Goal: Task Accomplishment & Management: Manage account settings

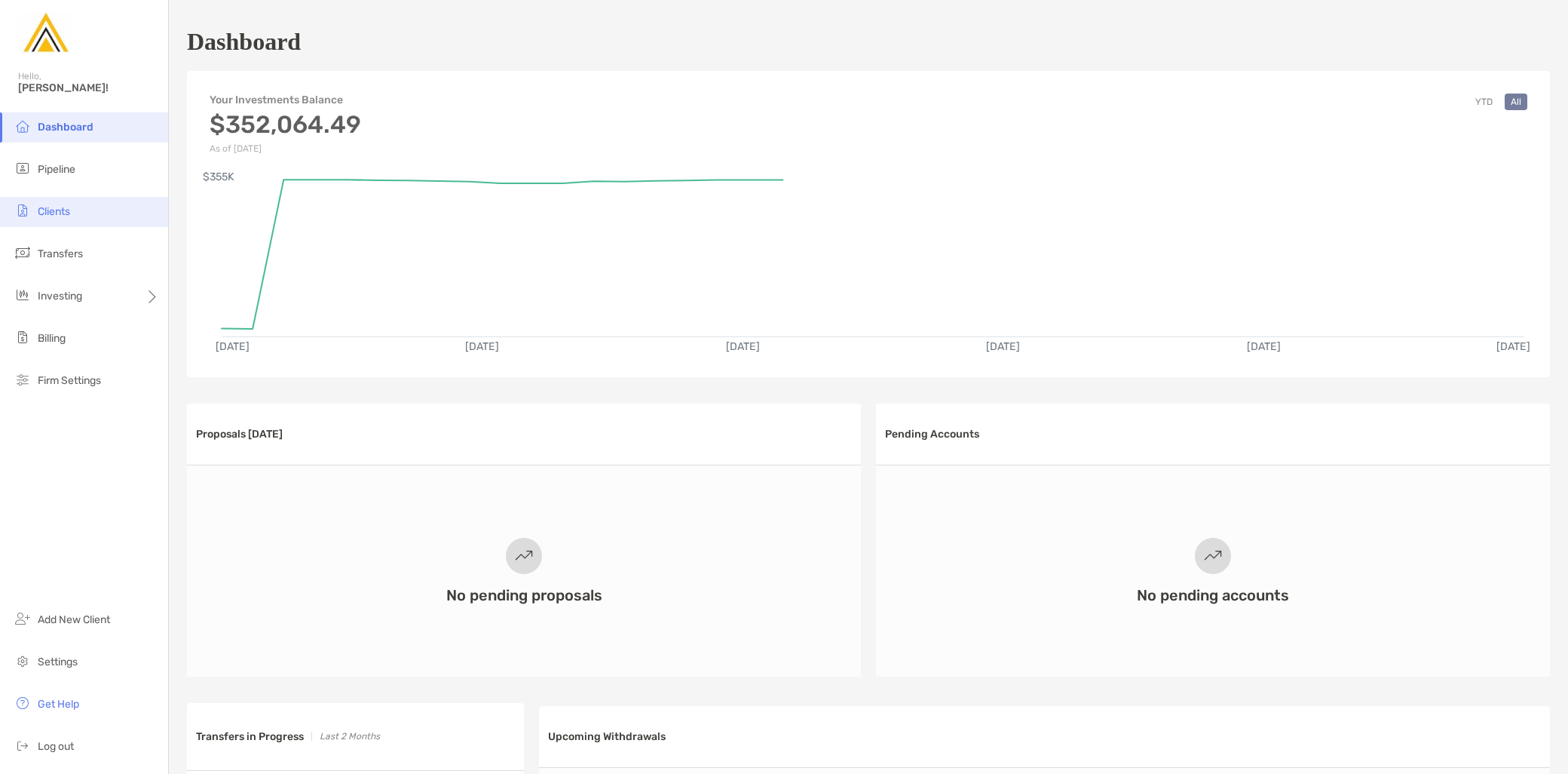
click at [65, 214] on span "Clients" at bounding box center [53, 211] width 33 height 13
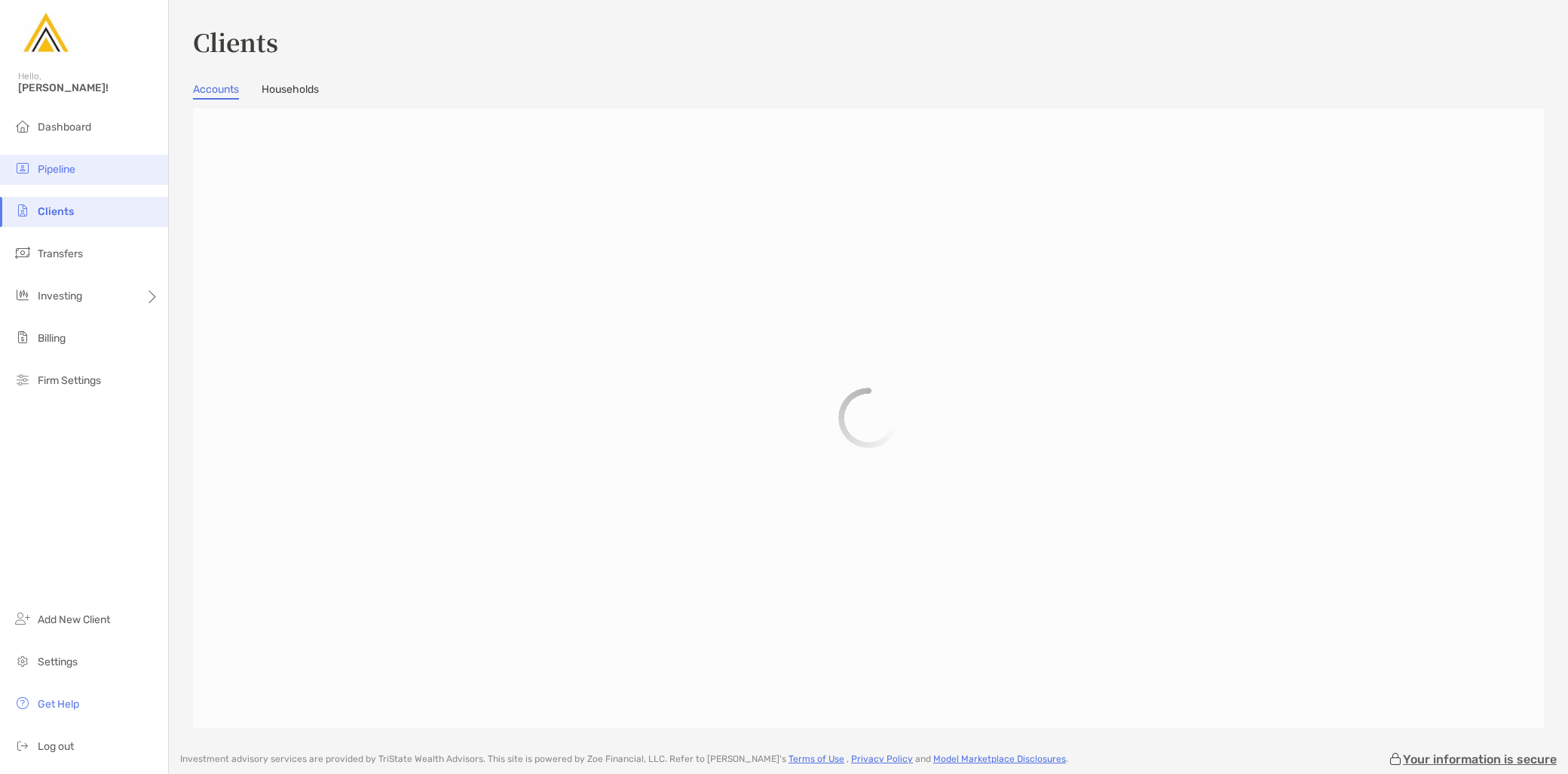
click at [78, 175] on li "Pipeline" at bounding box center [84, 169] width 168 height 30
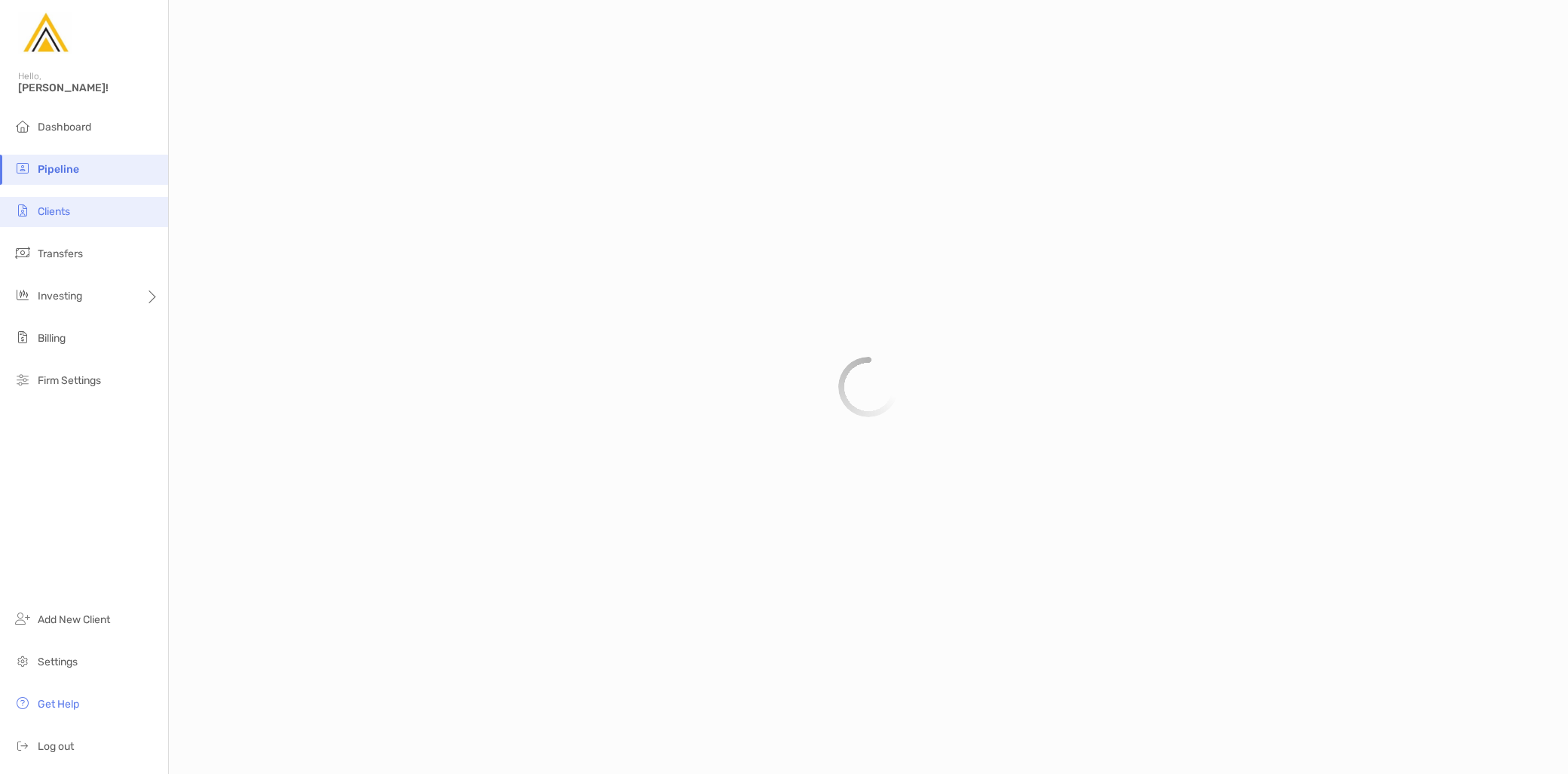
click at [81, 217] on li "Clients" at bounding box center [84, 212] width 168 height 30
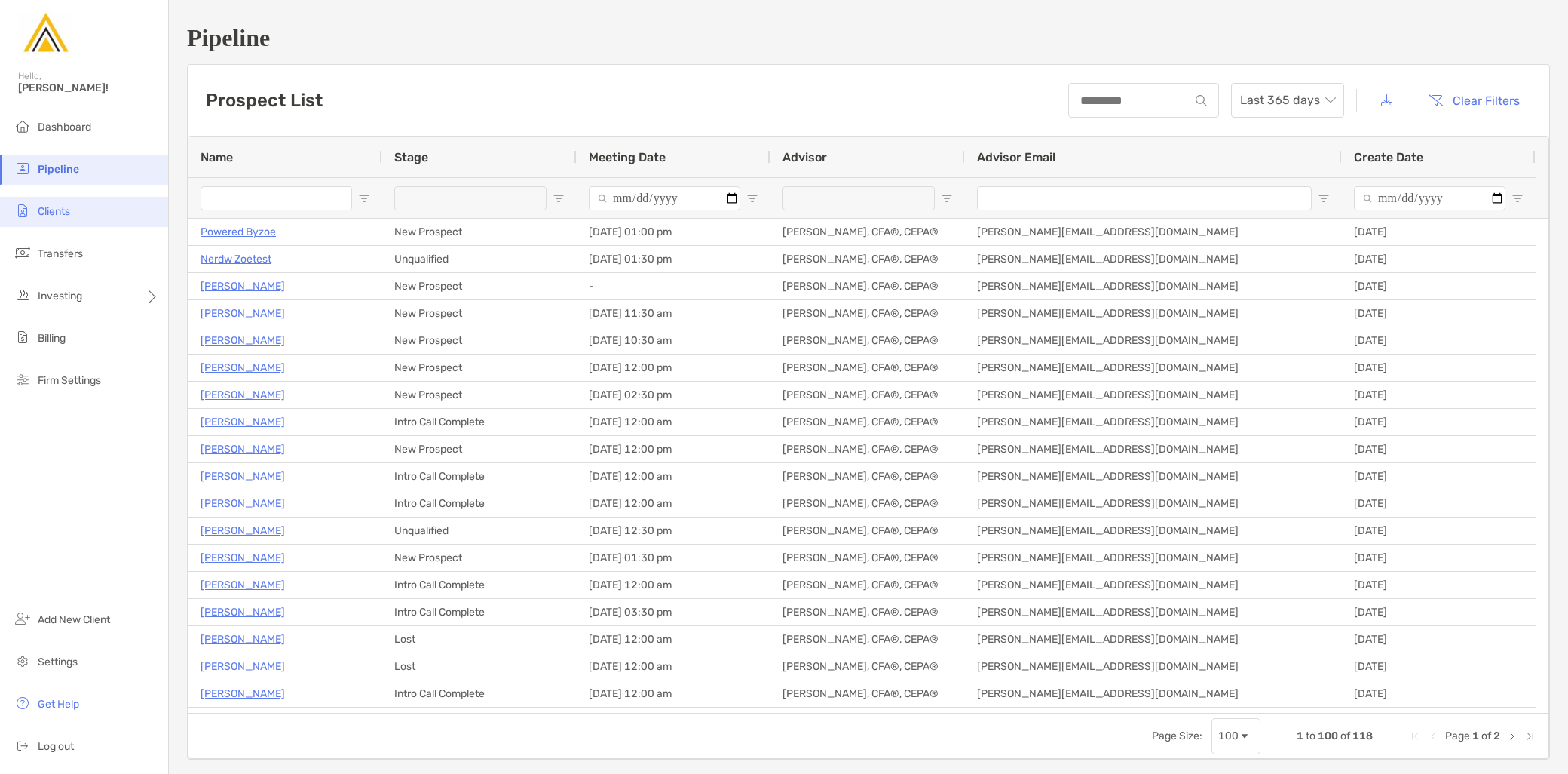
type input "**********"
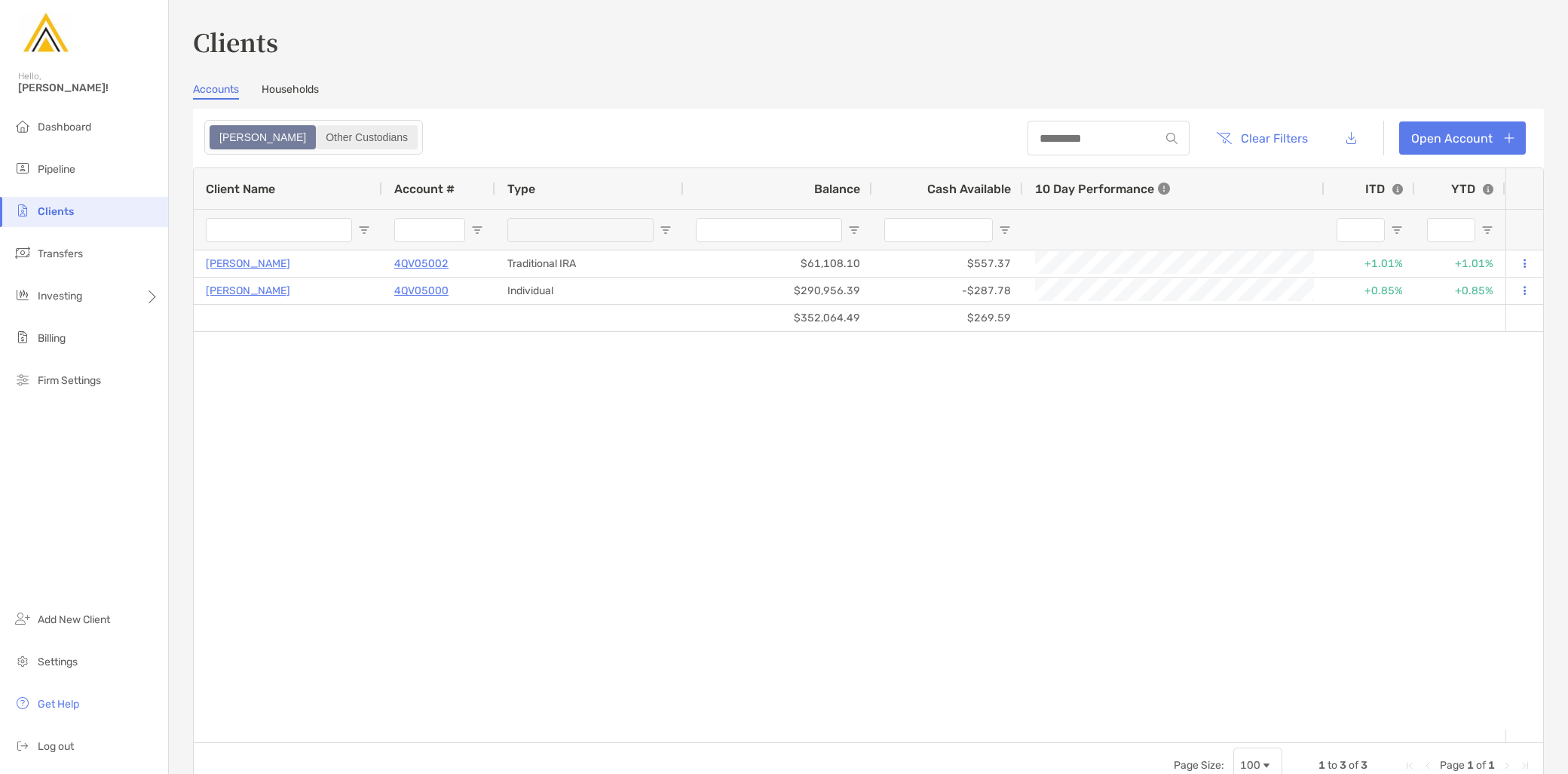
click at [318, 130] on div "Other Custodians" at bounding box center [367, 137] width 98 height 21
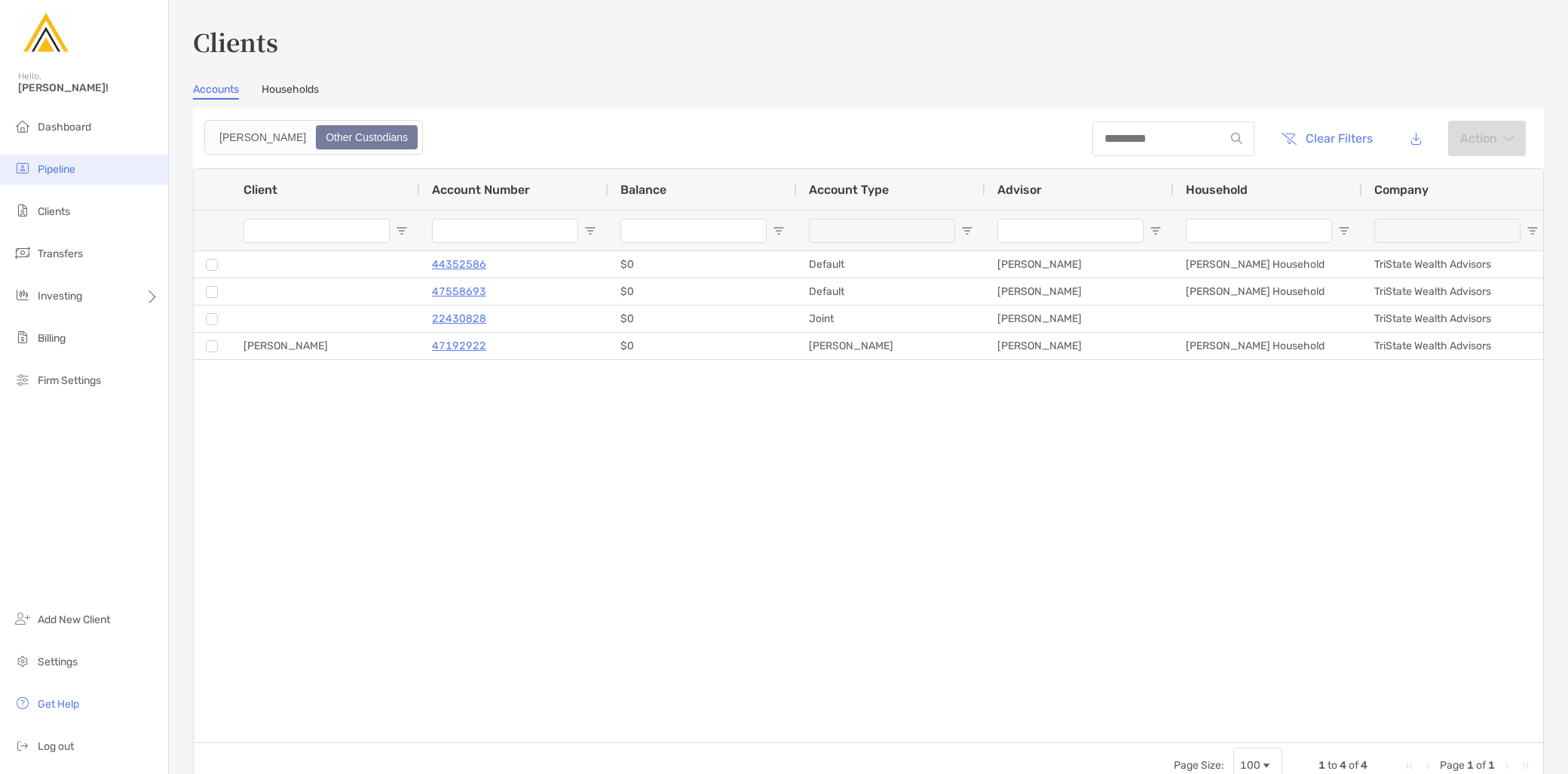
click at [66, 174] on span "Pipeline" at bounding box center [56, 168] width 38 height 13
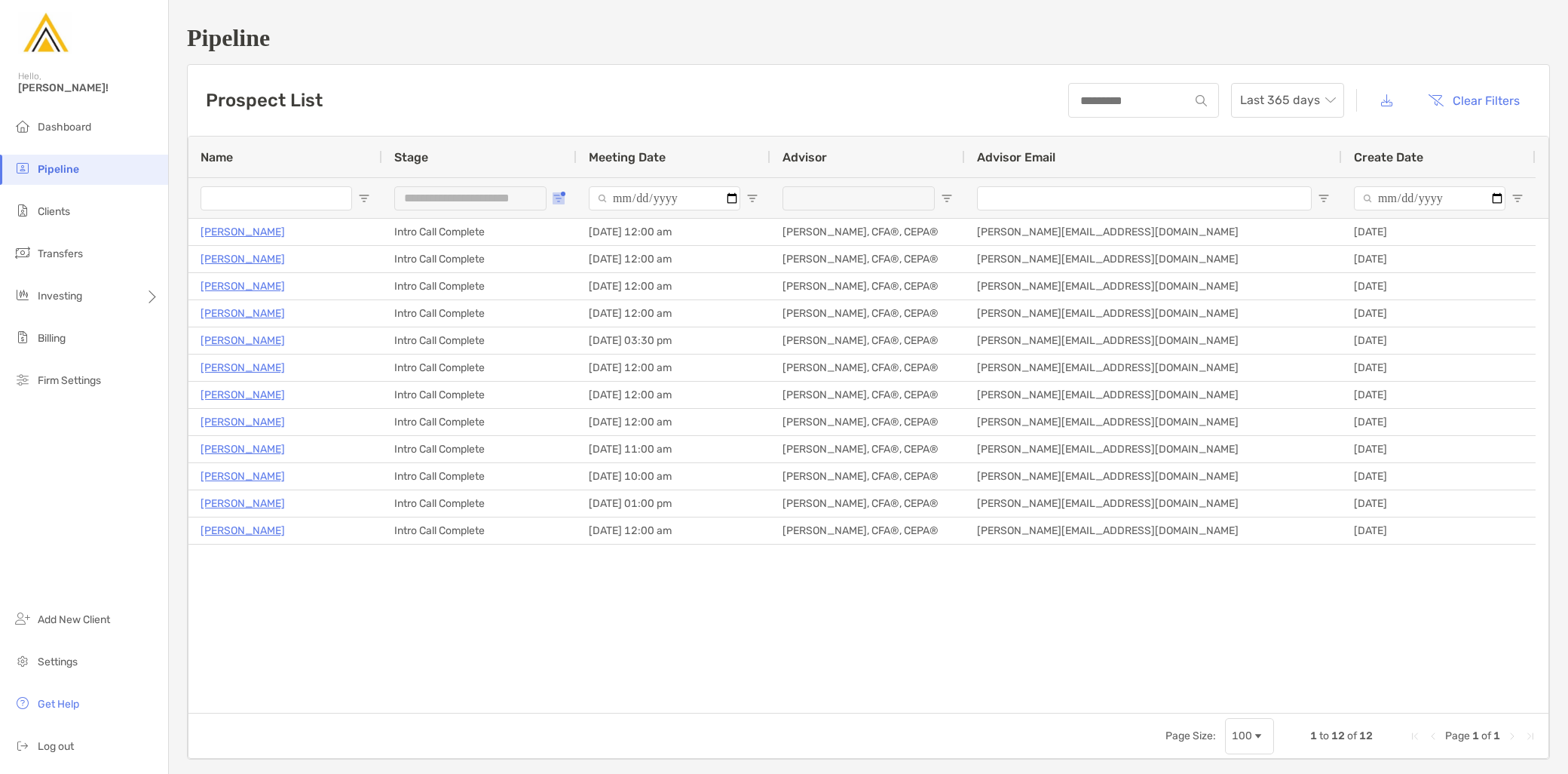
click at [563, 200] on span "Open Filter Menu" at bounding box center [559, 199] width 12 height 12
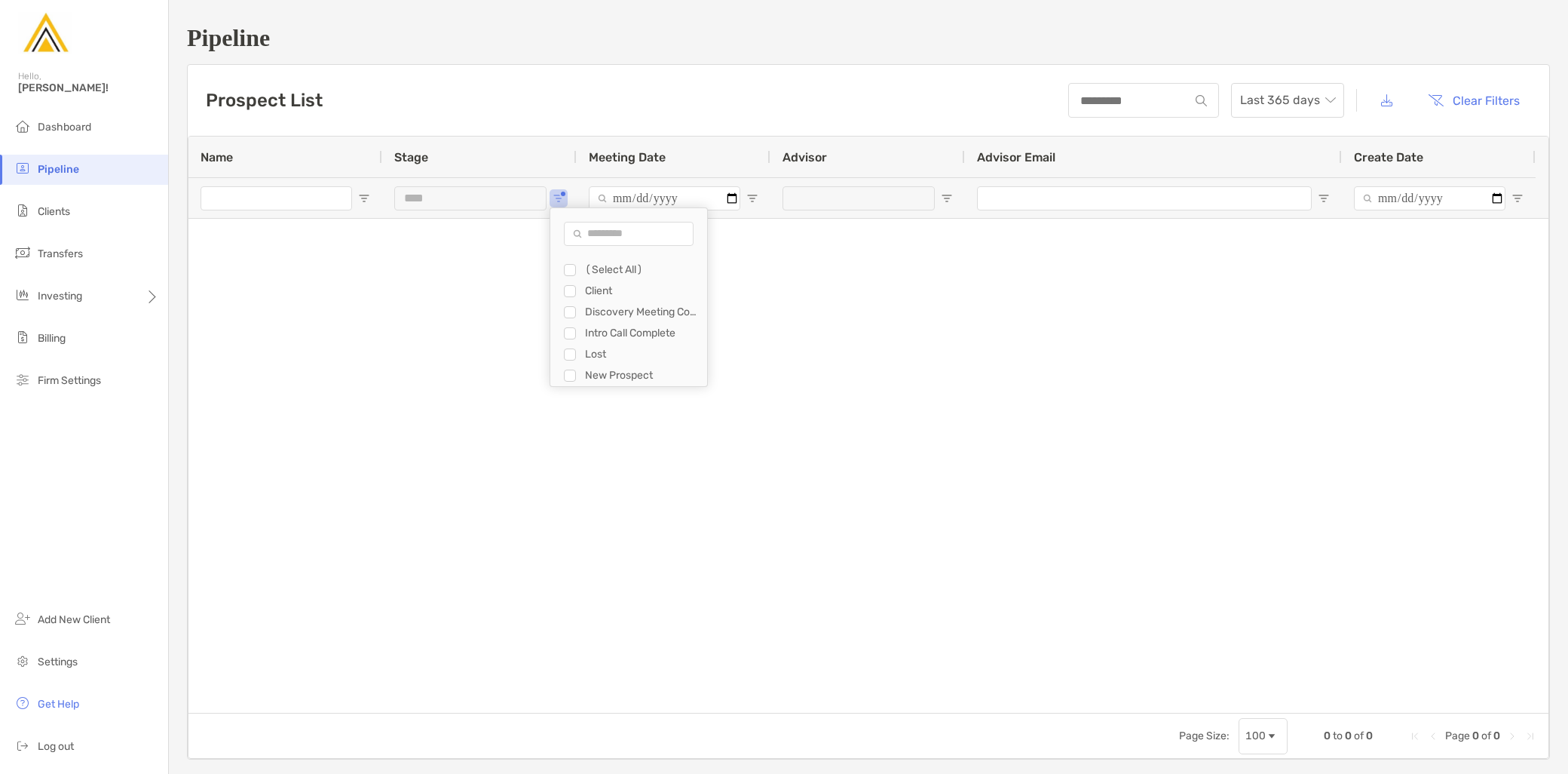
type input "**********"
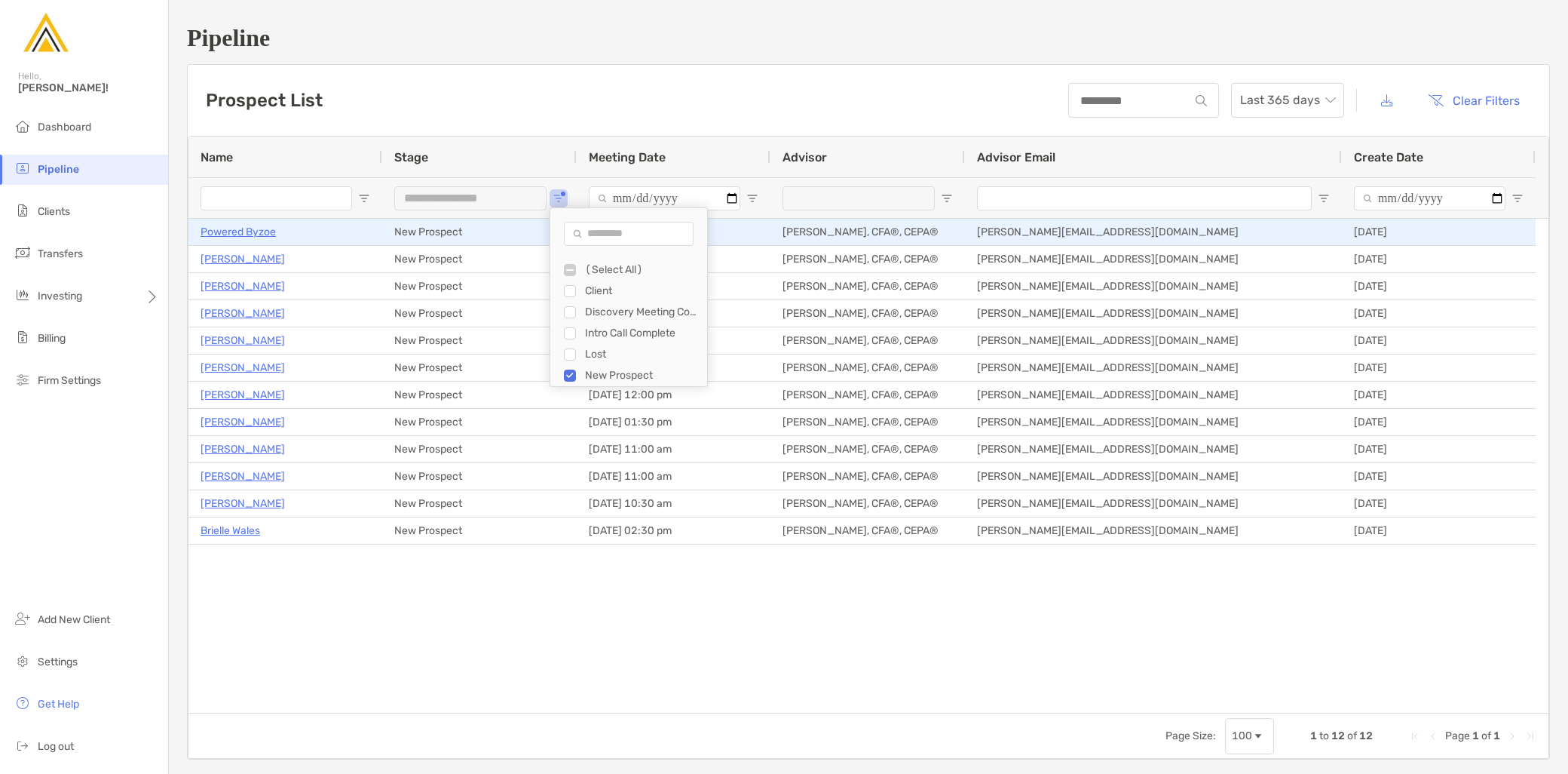
click at [254, 234] on p "Powered Byzoe" at bounding box center [238, 232] width 75 height 19
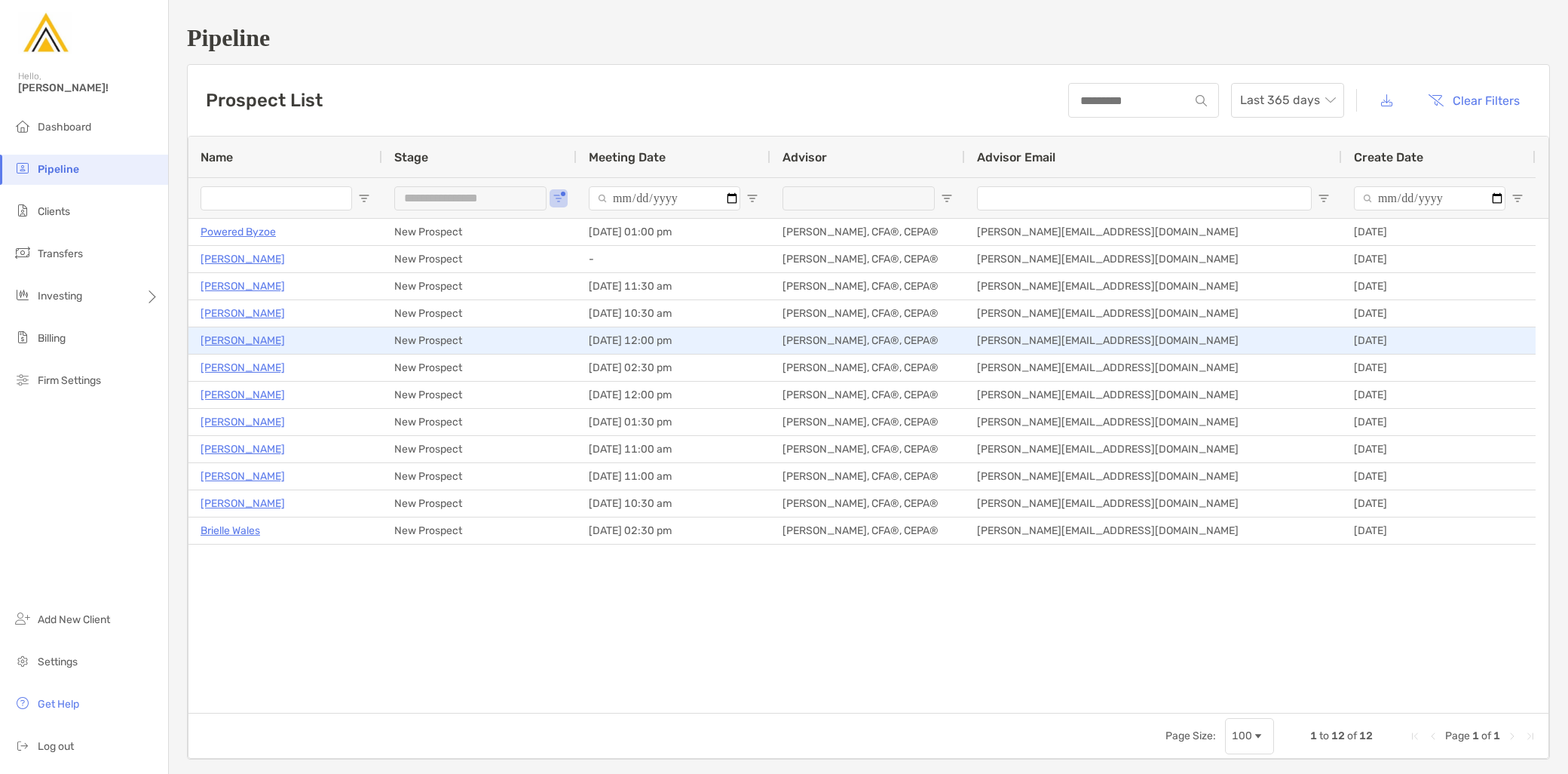
click at [245, 344] on p "[PERSON_NAME]" at bounding box center [243, 340] width 84 height 19
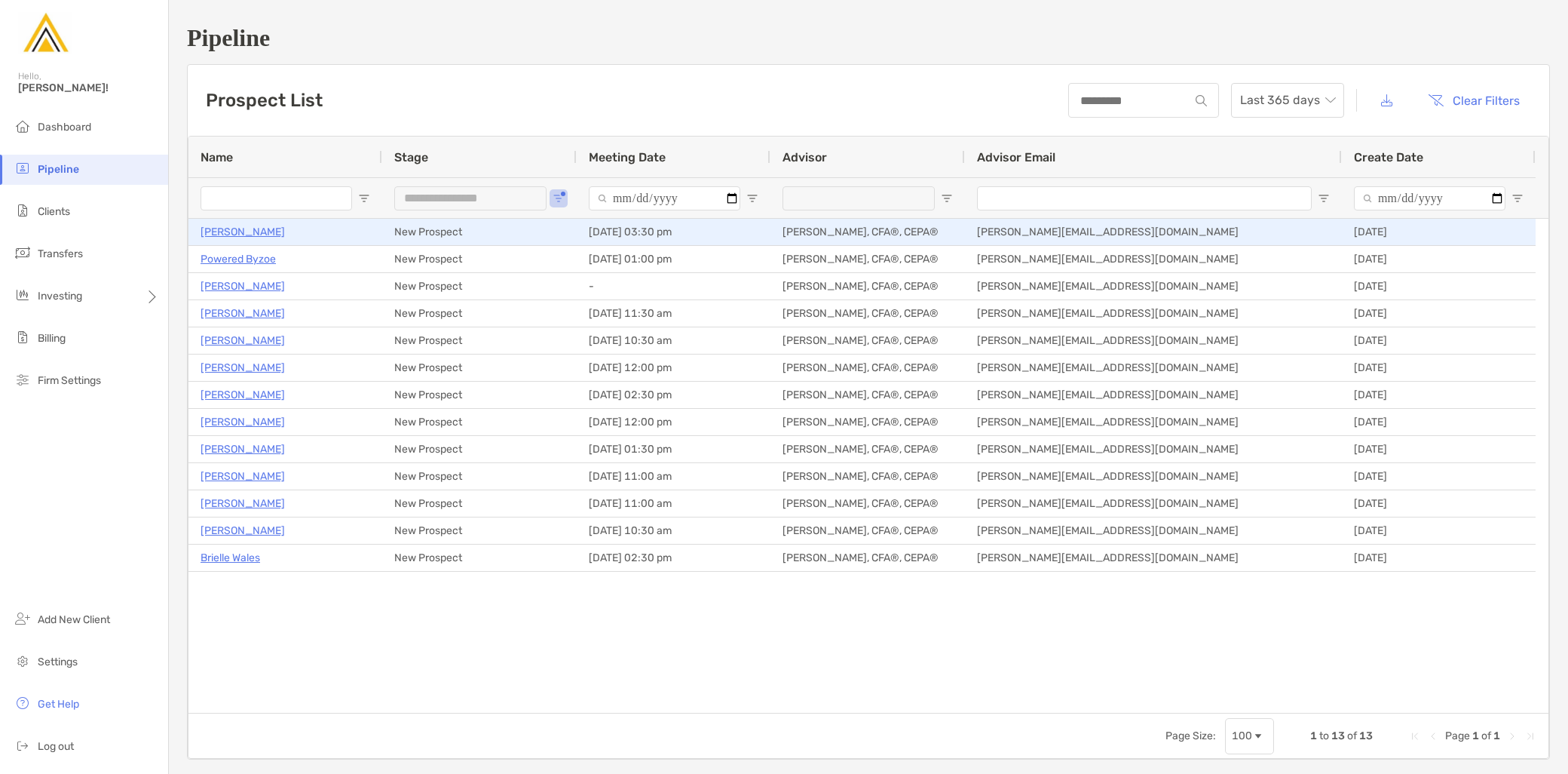
click at [231, 229] on p "[PERSON_NAME]" at bounding box center [243, 232] width 84 height 19
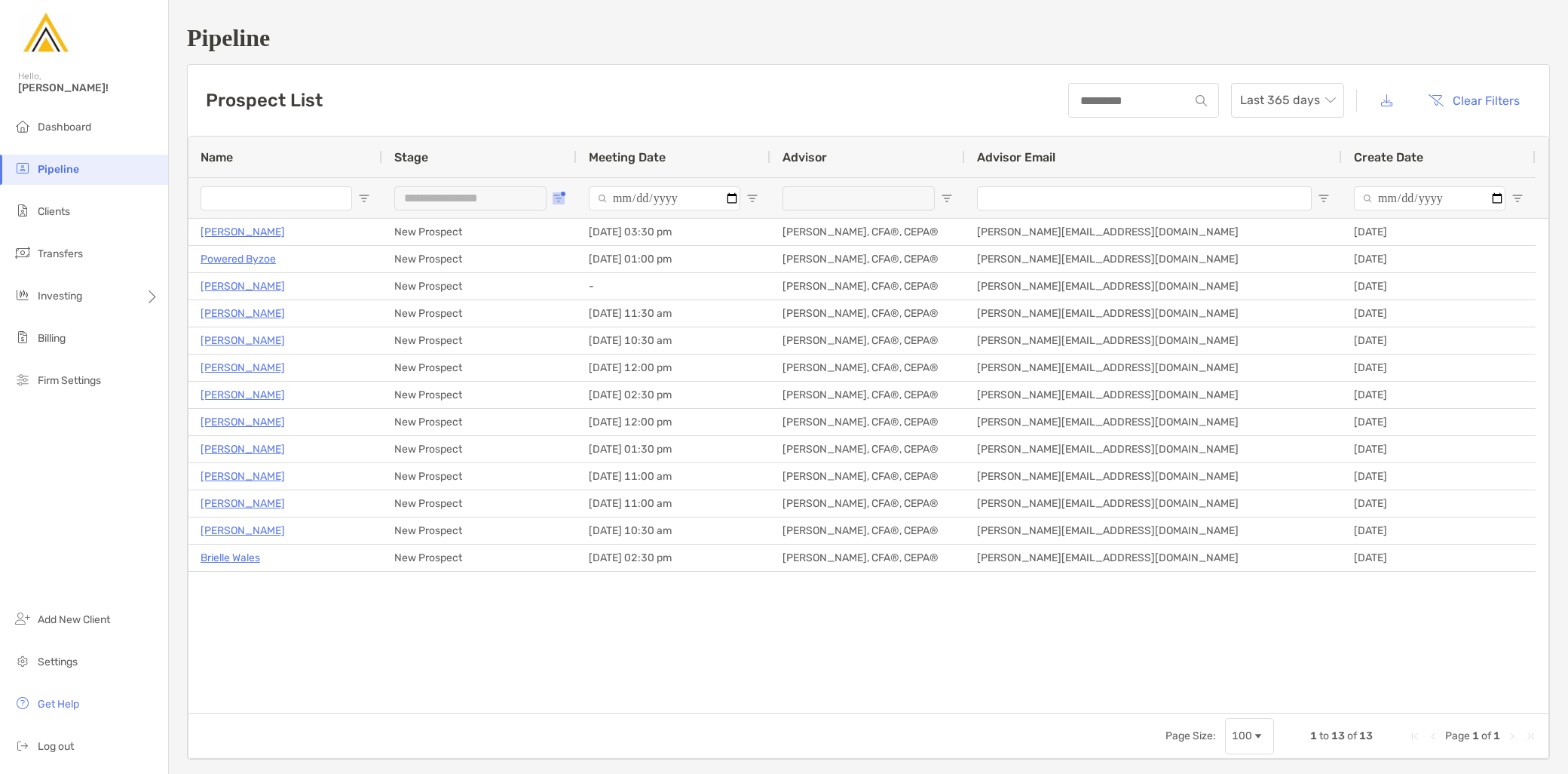
click at [562, 197] on button "Open Filter Menu" at bounding box center [559, 199] width 12 height 12
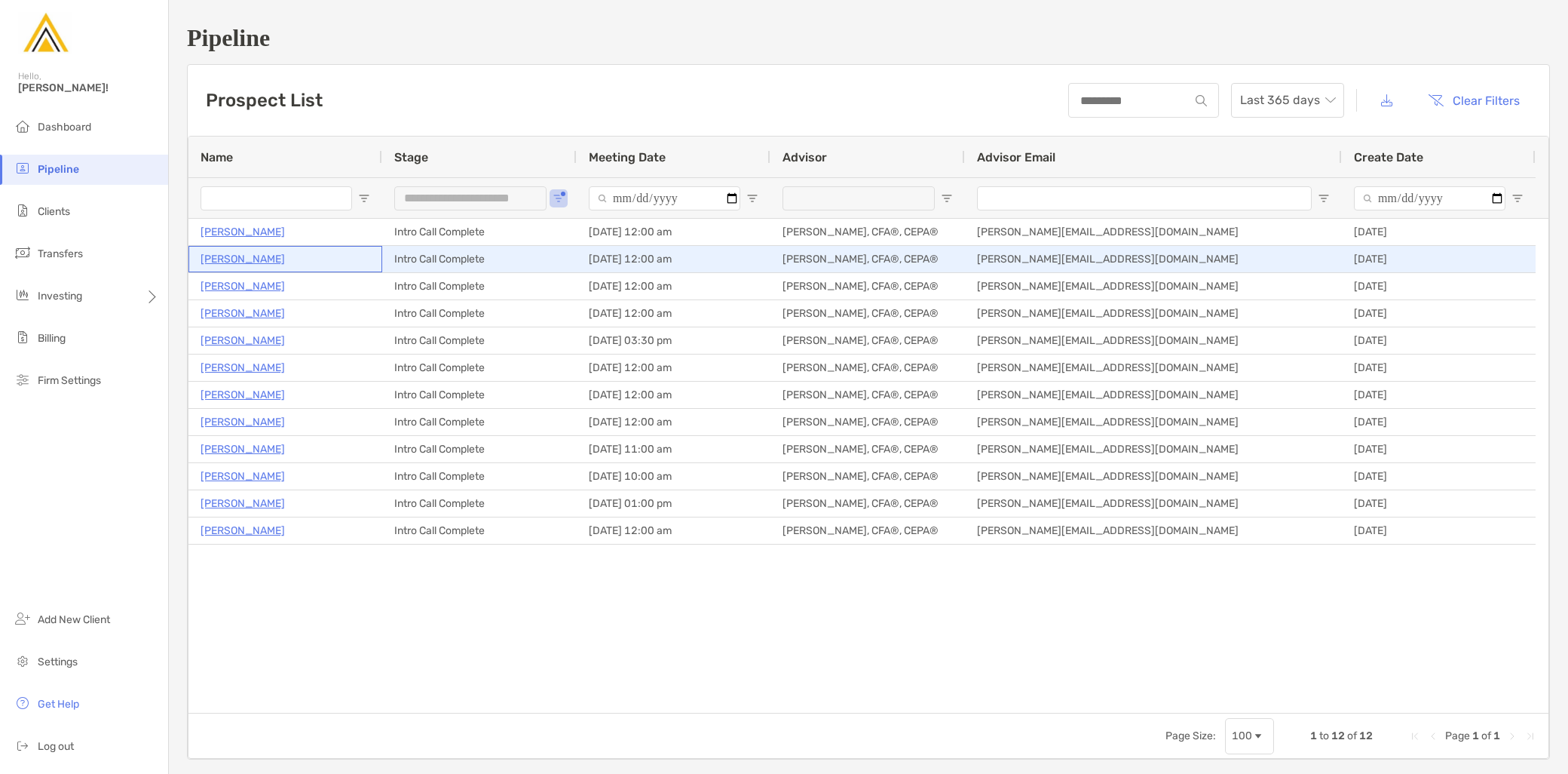
click at [270, 259] on p "[PERSON_NAME]" at bounding box center [243, 259] width 84 height 19
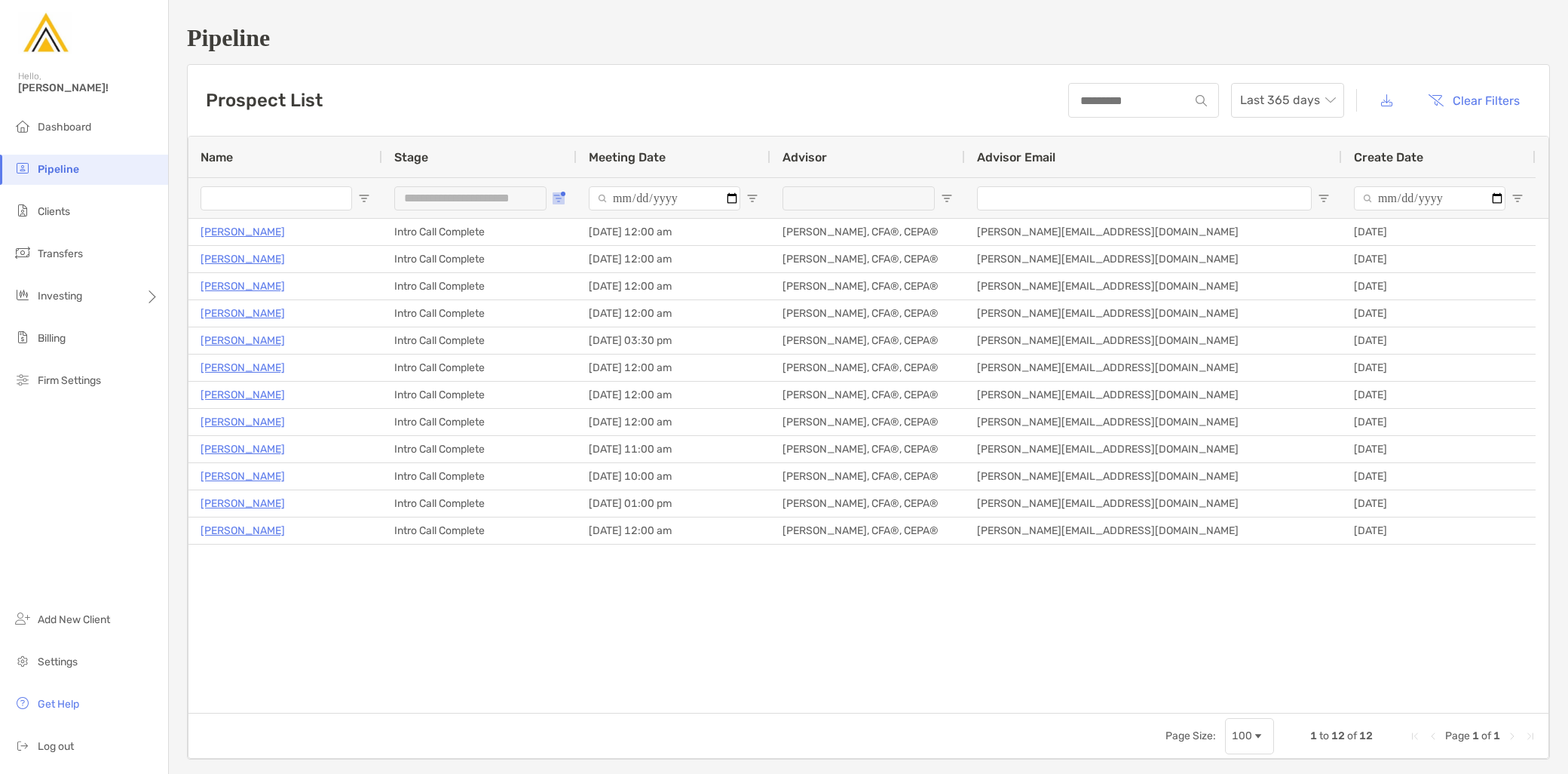
click at [561, 194] on button "Open Filter Menu" at bounding box center [559, 199] width 12 height 12
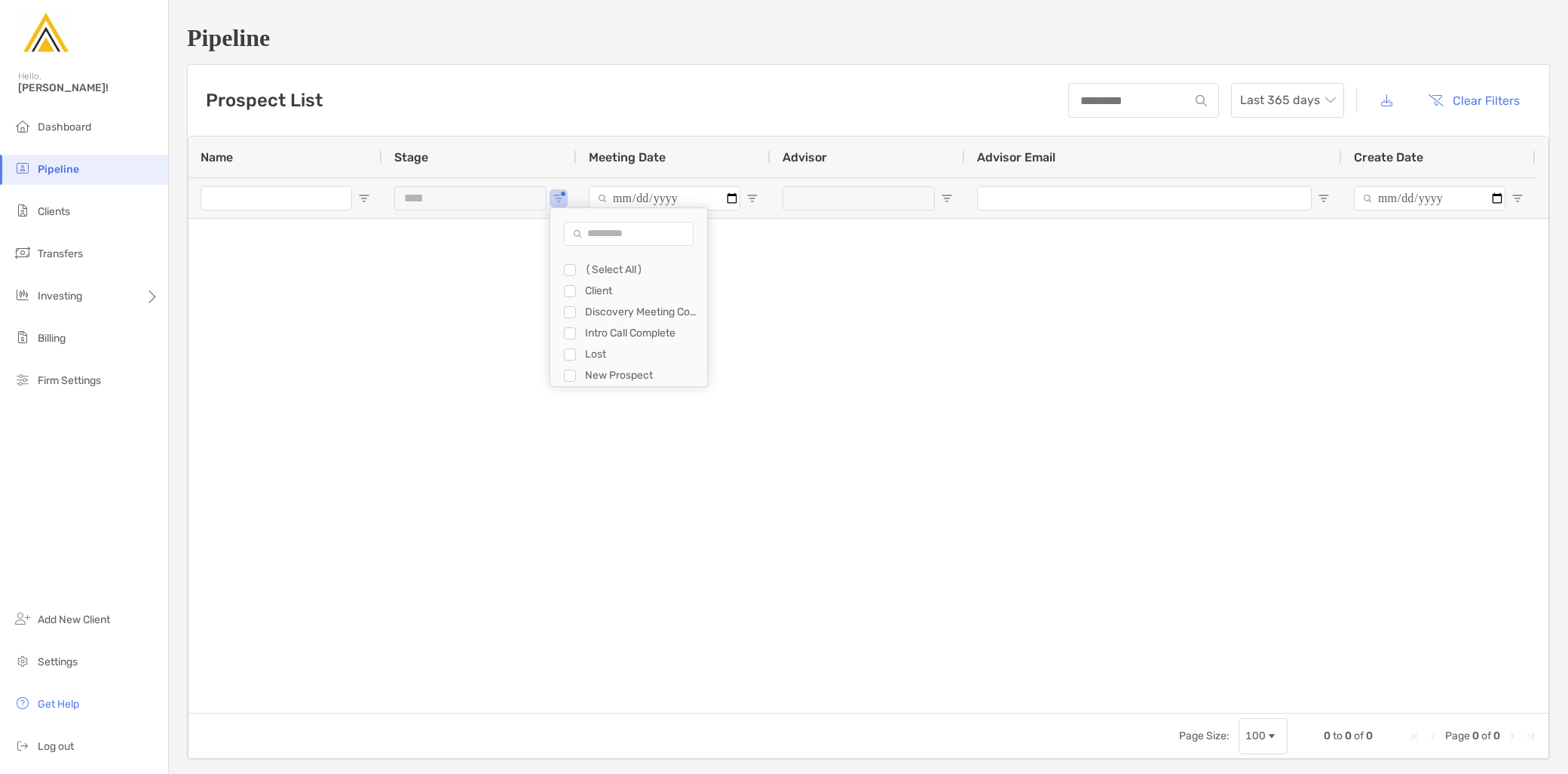
type input "**********"
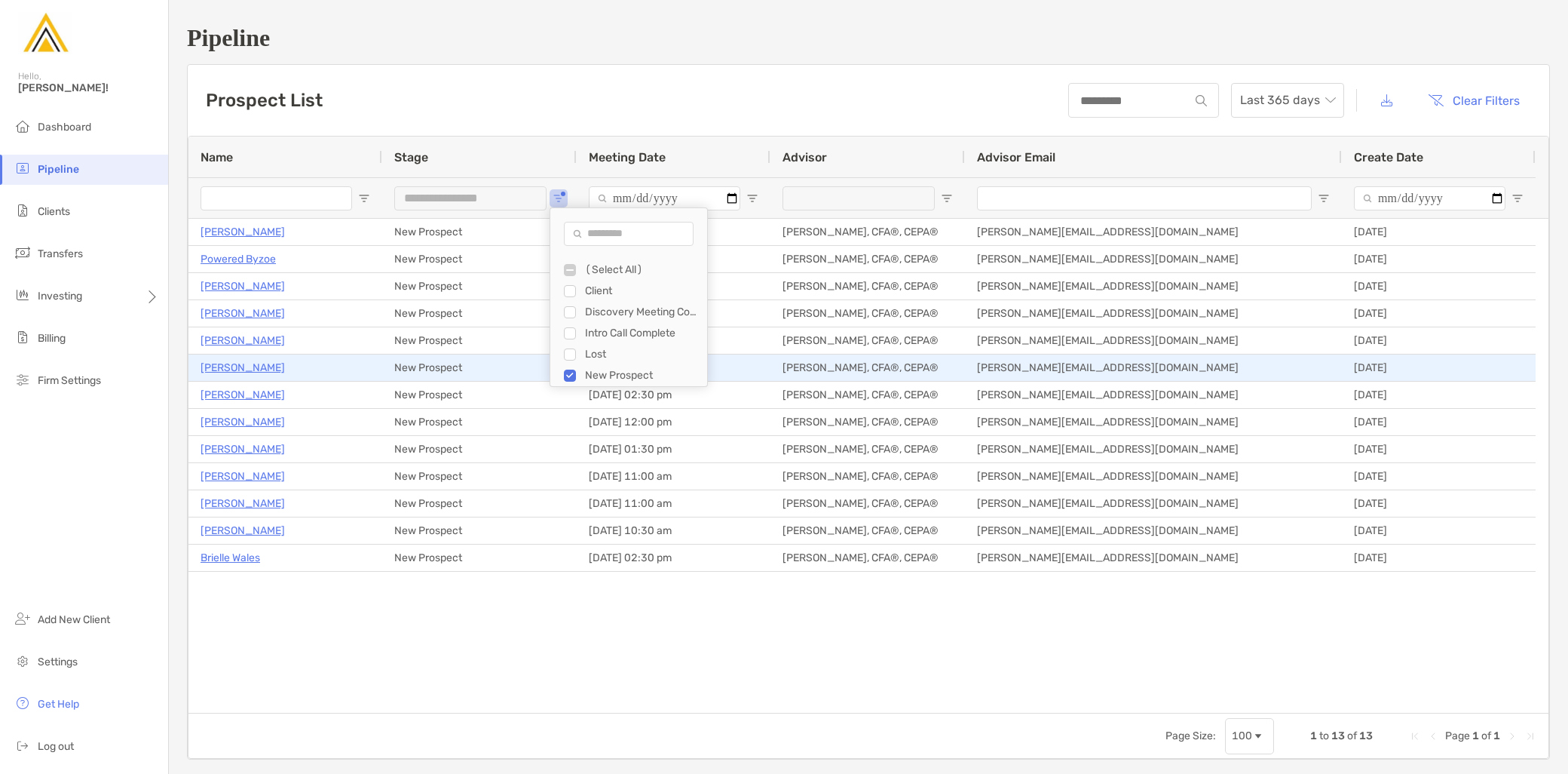
click at [253, 366] on p "[PERSON_NAME]" at bounding box center [243, 368] width 84 height 19
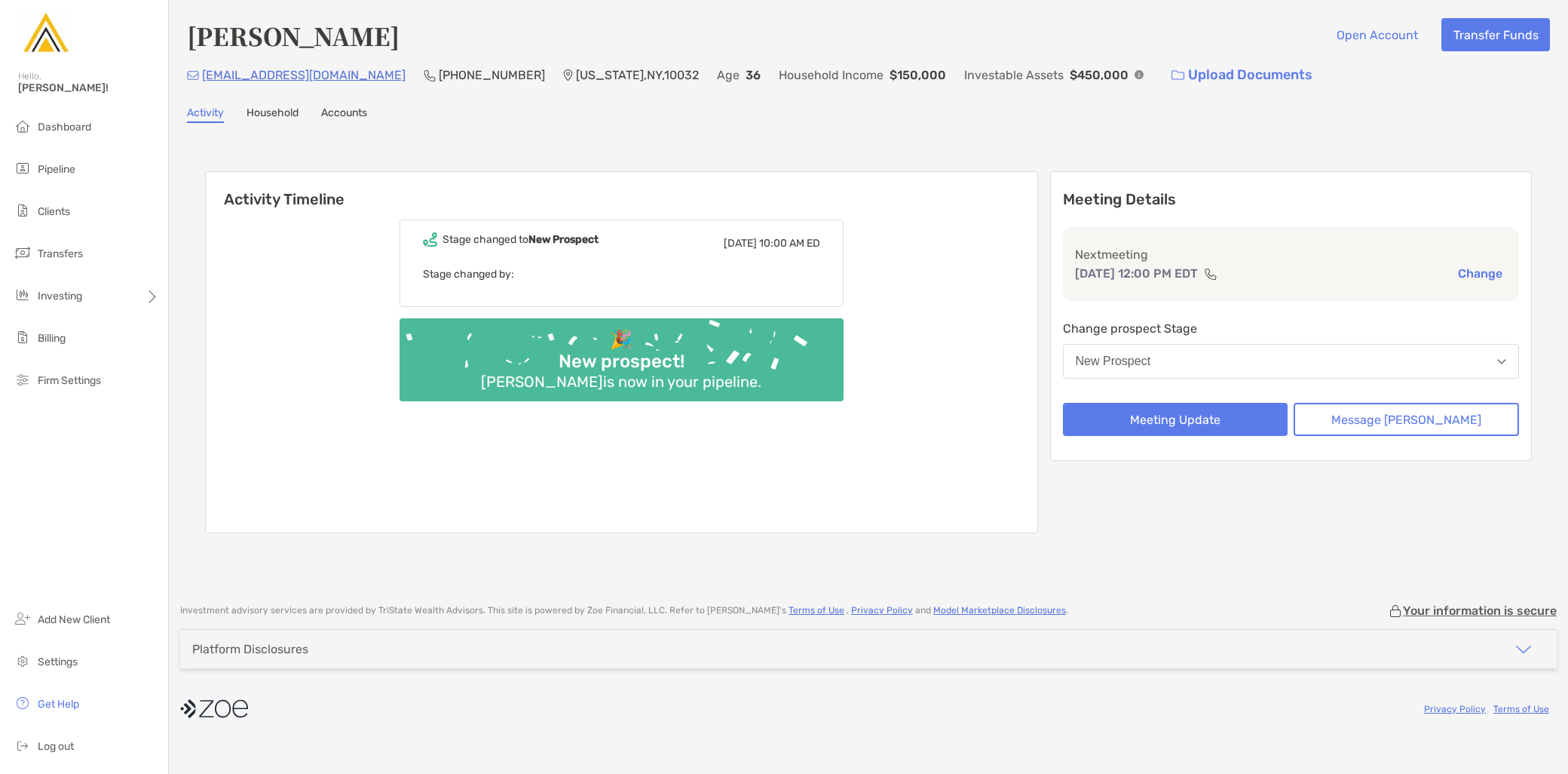
drag, startPoint x: 397, startPoint y: 43, endPoint x: 193, endPoint y: 36, distance: 204.1
click at [193, 36] on div "Maggie Mcgrath Open Account Transfer Funds" at bounding box center [868, 36] width 1363 height 35
